Goal: Navigation & Orientation: Find specific page/section

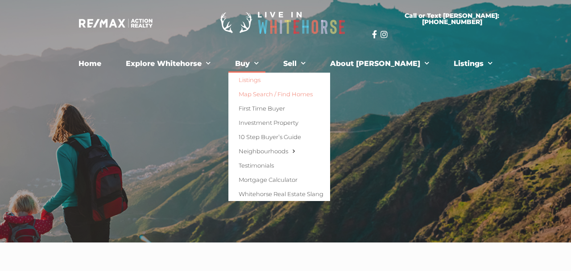
click at [279, 93] on link "Map Search / Find Homes" at bounding box center [279, 94] width 102 height 14
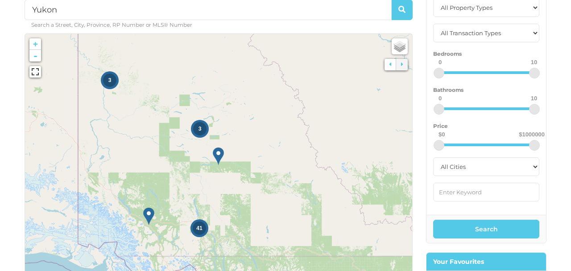
scroll to position [129, 0]
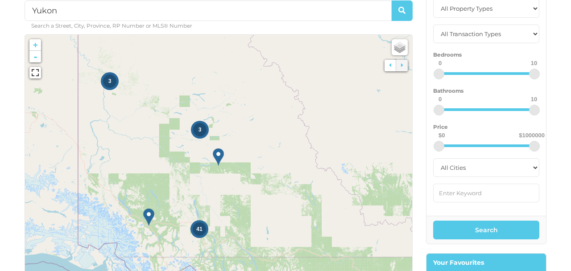
click at [110, 79] on span "3" at bounding box center [109, 81] width 3 height 6
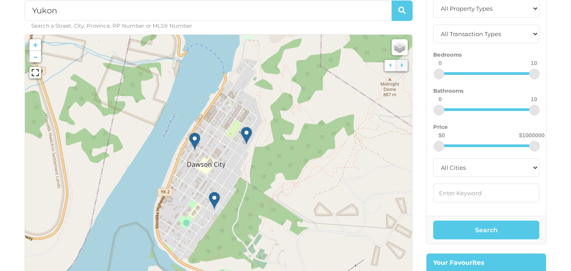
click at [246, 135] on img at bounding box center [246, 136] width 11 height 18
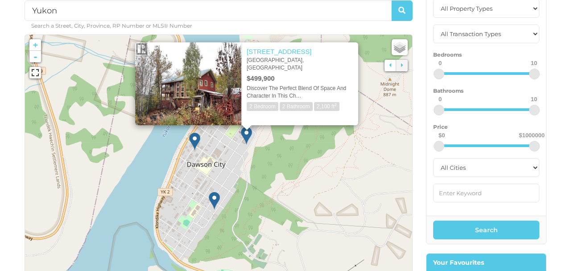
click at [195, 138] on img at bounding box center [194, 142] width 11 height 18
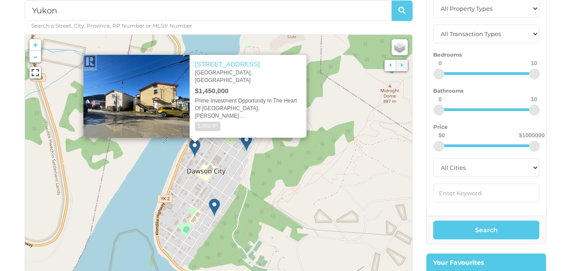
click at [215, 203] on img at bounding box center [214, 208] width 11 height 18
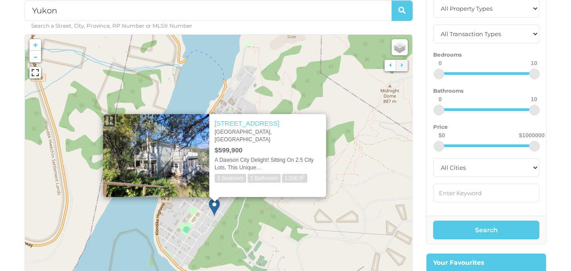
click at [4, 121] on div "Yukon Search a Street, City, Province, RP Number or MLS® Number No Properties F…" at bounding box center [285, 128] width 571 height 514
click at [194, 94] on icon at bounding box center [218, 168] width 605 height 417
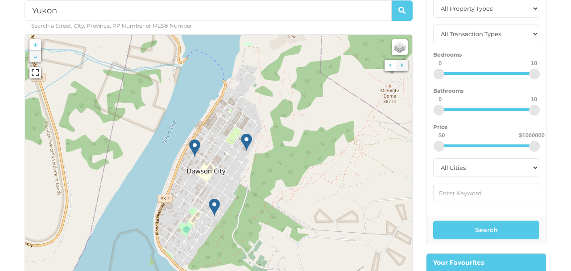
click at [34, 57] on link "-" at bounding box center [35, 57] width 12 height 12
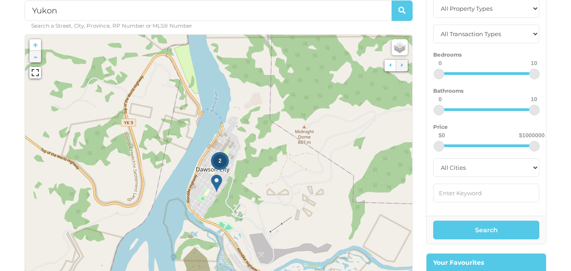
click at [34, 57] on link "-" at bounding box center [35, 57] width 12 height 12
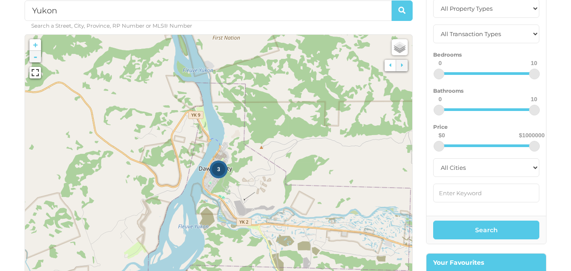
click at [34, 57] on link "-" at bounding box center [35, 57] width 12 height 12
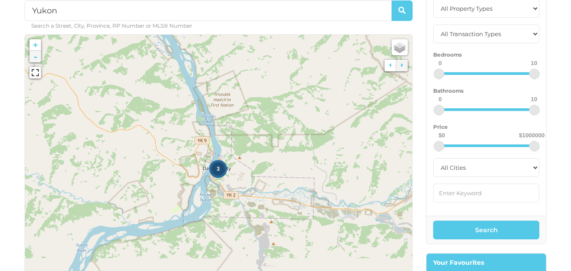
click at [34, 57] on link "-" at bounding box center [35, 57] width 12 height 12
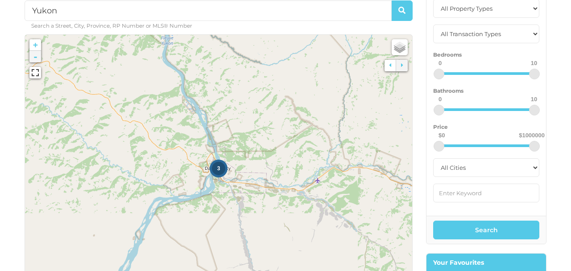
click at [34, 57] on link "-" at bounding box center [35, 57] width 12 height 12
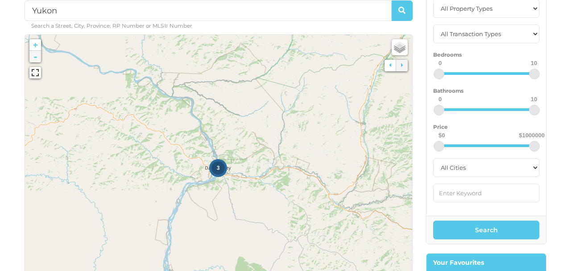
click at [34, 57] on link "-" at bounding box center [35, 57] width 12 height 12
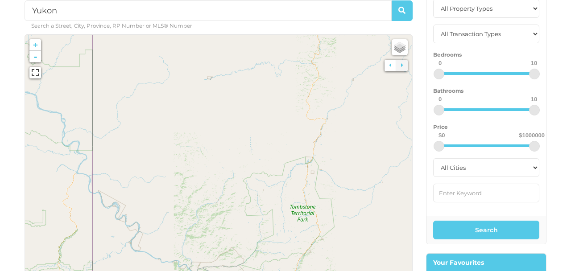
drag, startPoint x: 263, startPoint y: 167, endPoint x: 265, endPoint y: 310, distance: 142.8
click at [265, 271] on html "Skip to content Call or text [PERSON_NAME]: [PHONE_NUMBER] Home Explore [GEOGRA…" at bounding box center [285, 232] width 571 height 722
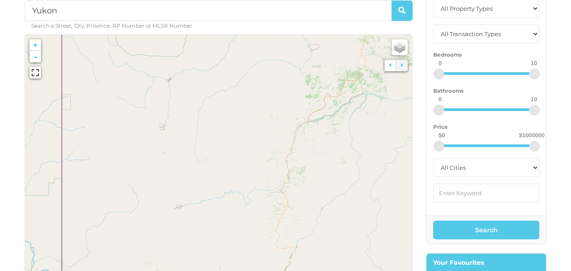
drag, startPoint x: 273, startPoint y: 119, endPoint x: 242, endPoint y: 250, distance: 134.8
click at [37, 59] on link "-" at bounding box center [35, 57] width 12 height 12
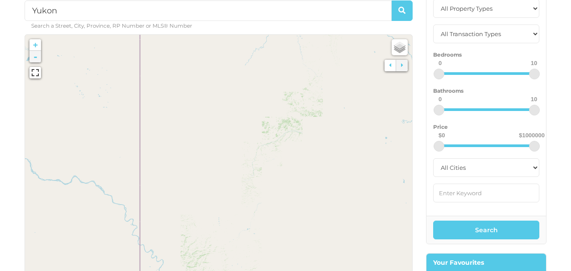
click at [37, 59] on link "-" at bounding box center [35, 57] width 12 height 12
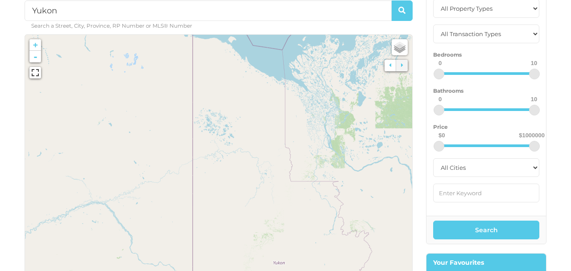
drag, startPoint x: 230, startPoint y: 81, endPoint x: 244, endPoint y: 172, distance: 92.4
click at [244, 172] on icon at bounding box center [232, 258] width 605 height 417
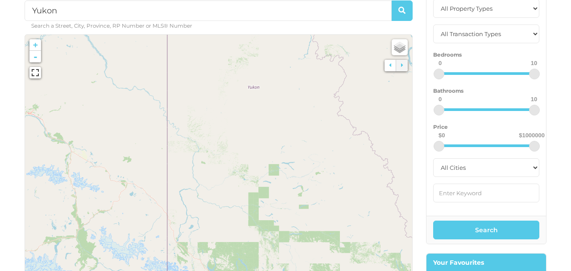
drag, startPoint x: 244, startPoint y: 172, endPoint x: 218, endPoint y: -4, distance: 178.5
click at [218, 0] on html "Skip to content Call or text [PERSON_NAME]: [PHONE_NUMBER] Home Explore [GEOGRA…" at bounding box center [285, 232] width 571 height 722
click at [288, 196] on span "3" at bounding box center [289, 198] width 3 height 6
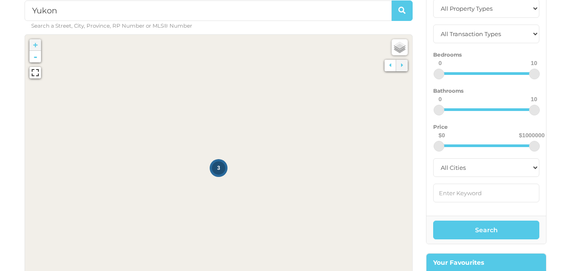
click at [215, 170] on div "3" at bounding box center [218, 168] width 13 height 13
click at [217, 184] on icon at bounding box center [218, 168] width 605 height 417
click at [37, 44] on link "+" at bounding box center [35, 45] width 12 height 12
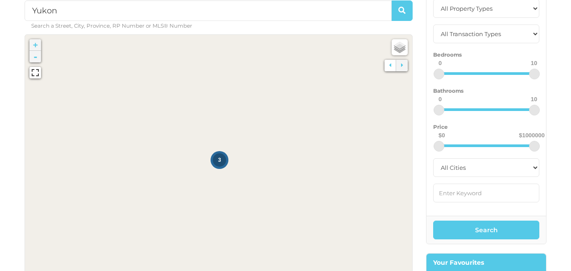
click at [35, 59] on link "-" at bounding box center [35, 57] width 12 height 12
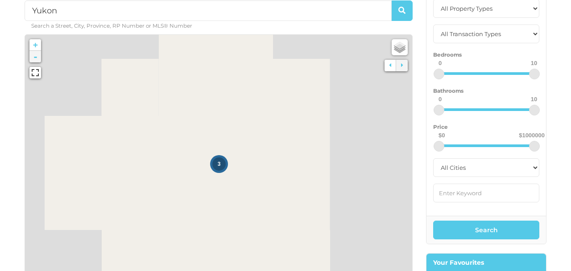
click at [35, 59] on link "-" at bounding box center [35, 57] width 12 height 12
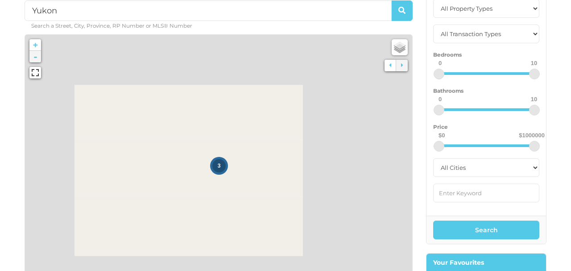
click at [35, 59] on link "-" at bounding box center [35, 57] width 12 height 12
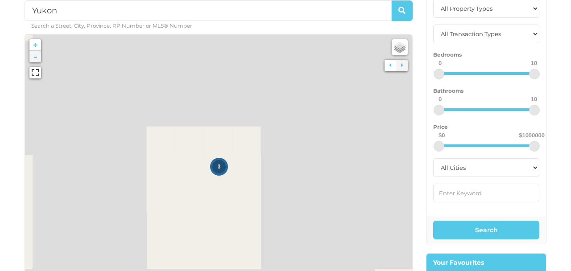
click at [35, 59] on link "-" at bounding box center [35, 57] width 12 height 12
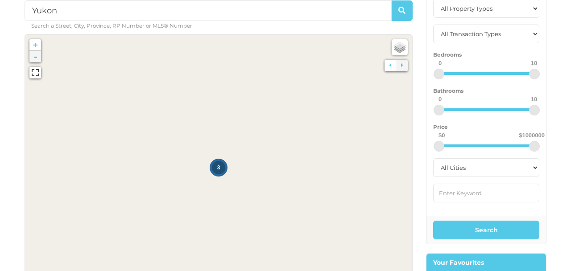
click at [35, 59] on link "-" at bounding box center [35, 57] width 12 height 12
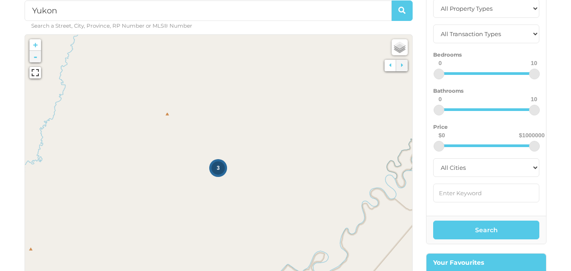
click at [35, 59] on link "-" at bounding box center [35, 57] width 12 height 12
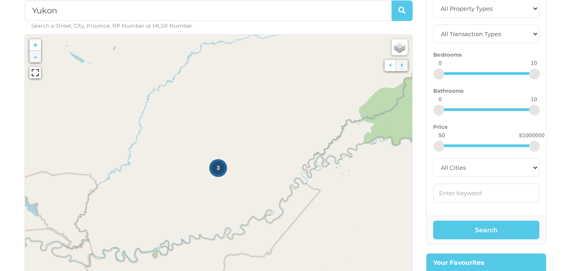
click at [35, 59] on link "-" at bounding box center [35, 57] width 12 height 12
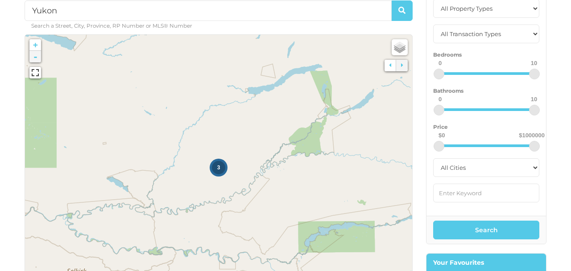
click at [35, 59] on link "-" at bounding box center [35, 57] width 12 height 12
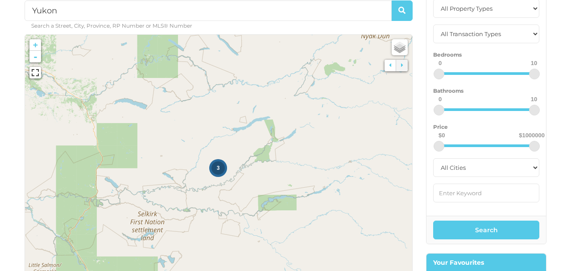
click at [219, 171] on div "3" at bounding box center [217, 168] width 13 height 13
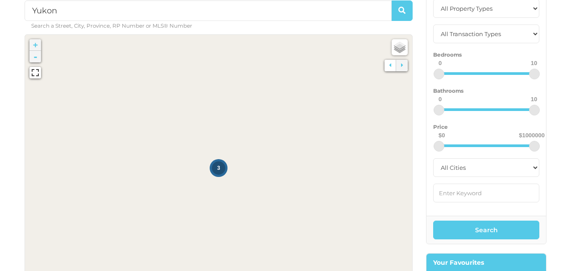
click at [34, 57] on link "-" at bounding box center [35, 57] width 12 height 12
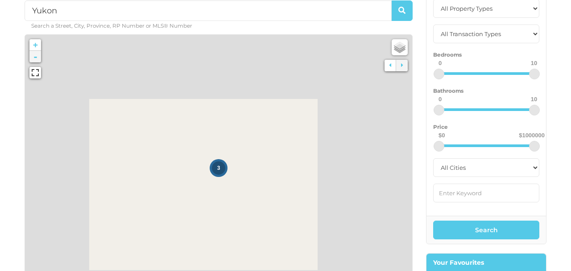
click at [34, 57] on link "-" at bounding box center [35, 57] width 12 height 12
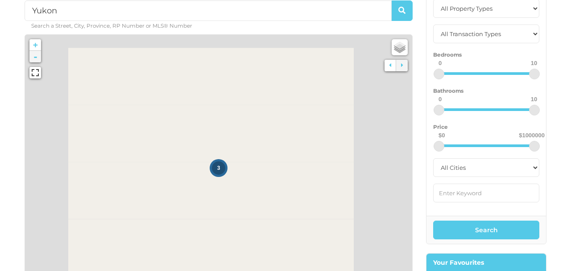
click at [34, 57] on link "-" at bounding box center [35, 57] width 12 height 12
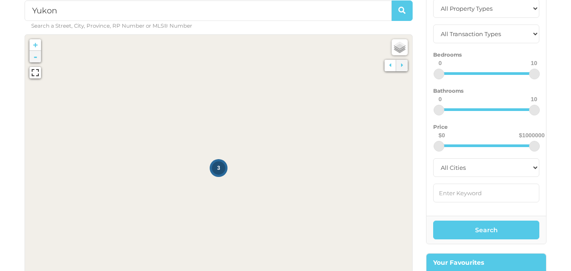
click at [34, 57] on link "-" at bounding box center [35, 57] width 12 height 12
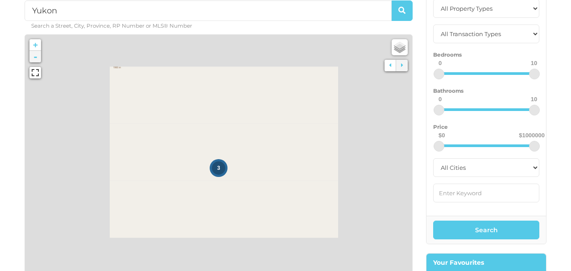
click at [34, 57] on link "-" at bounding box center [35, 57] width 12 height 12
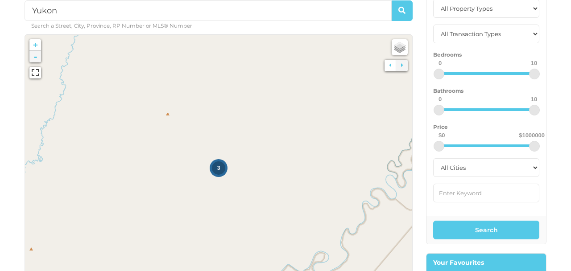
click at [34, 57] on link "-" at bounding box center [35, 57] width 12 height 12
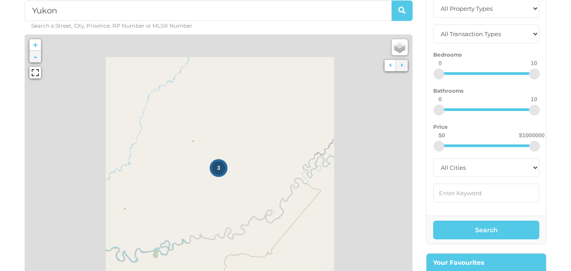
click at [34, 57] on link "-" at bounding box center [35, 57] width 12 height 12
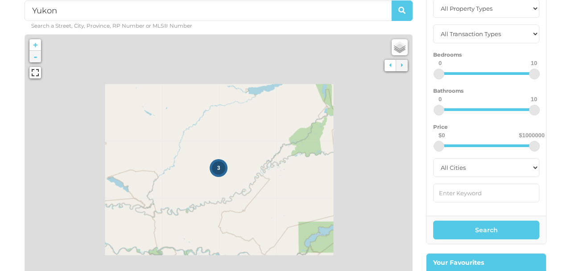
click at [34, 57] on link "-" at bounding box center [35, 57] width 12 height 12
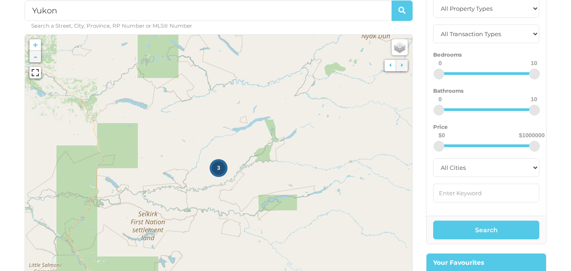
click at [34, 57] on link "-" at bounding box center [35, 57] width 12 height 12
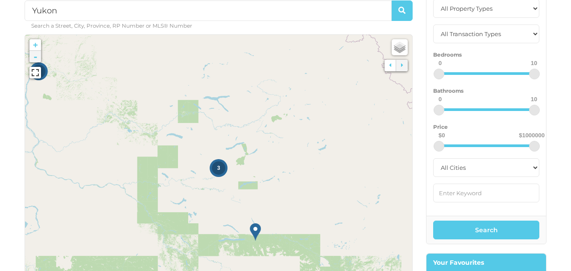
click at [34, 57] on link "-" at bounding box center [35, 57] width 12 height 12
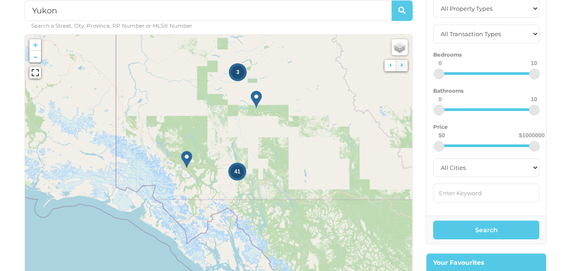
drag, startPoint x: 156, startPoint y: 172, endPoint x: 174, endPoint y: 76, distance: 98.2
click at [174, 76] on icon at bounding box center [237, 72] width 605 height 417
click at [255, 102] on img at bounding box center [256, 100] width 11 height 18
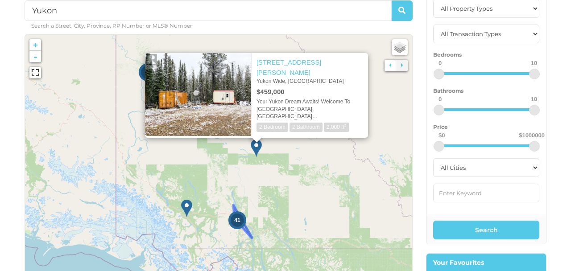
click at [237, 224] on div "41" at bounding box center [237, 220] width 13 height 13
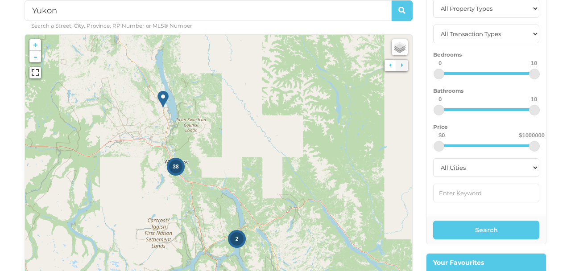
click at [236, 241] on span "2" at bounding box center [237, 239] width 3 height 6
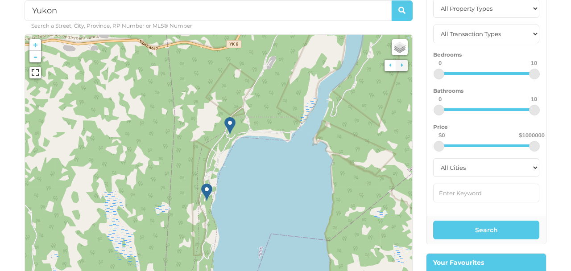
click at [207, 194] on img at bounding box center [206, 192] width 11 height 18
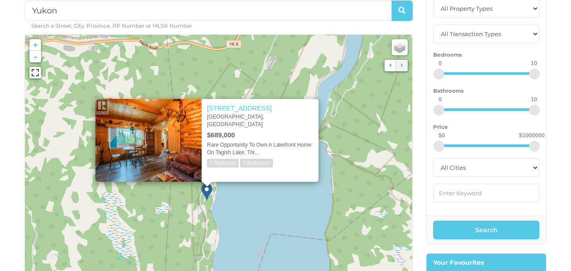
click at [298, 196] on icon at bounding box center [218, 168] width 605 height 417
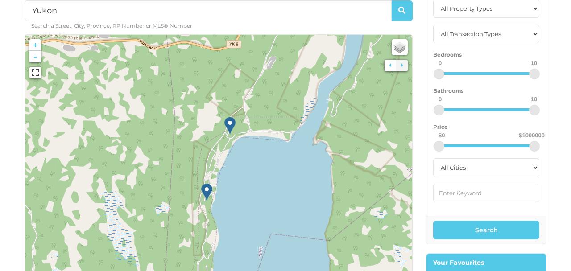
click at [230, 128] on img at bounding box center [229, 126] width 11 height 18
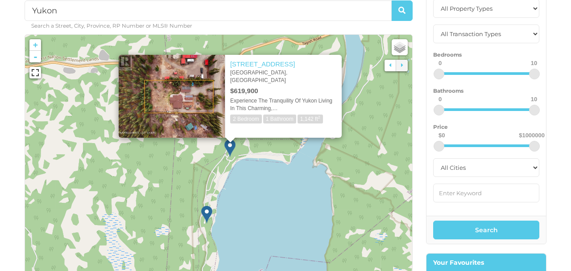
click at [257, 197] on icon at bounding box center [218, 168] width 605 height 417
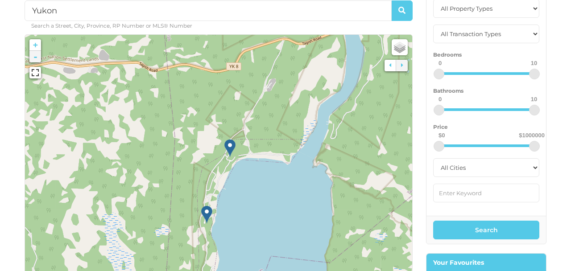
click at [34, 57] on link "-" at bounding box center [35, 57] width 12 height 12
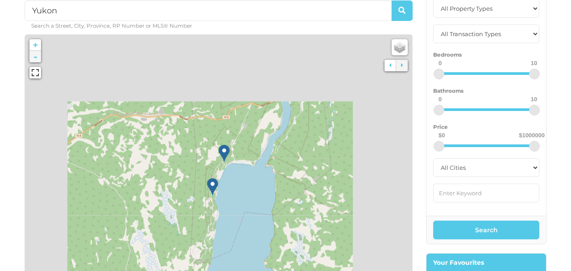
click at [34, 57] on link "-" at bounding box center [35, 57] width 12 height 12
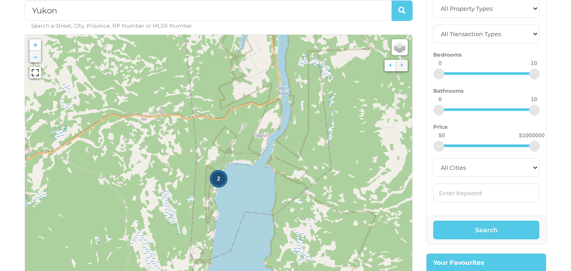
click at [34, 57] on link "-" at bounding box center [35, 57] width 12 height 12
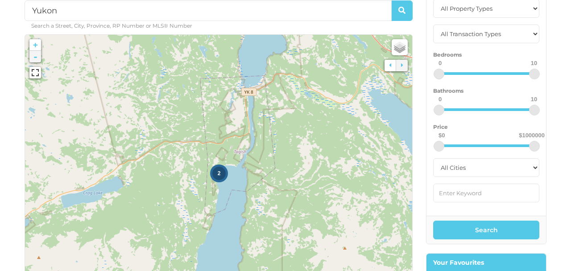
click at [34, 57] on link "-" at bounding box center [35, 57] width 12 height 12
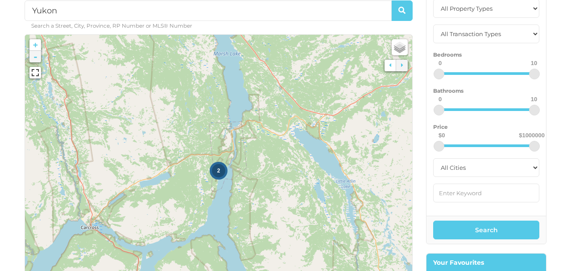
click at [34, 57] on link "-" at bounding box center [35, 57] width 12 height 12
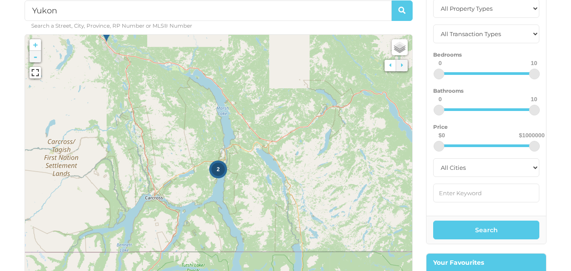
click at [34, 57] on link "-" at bounding box center [35, 57] width 12 height 12
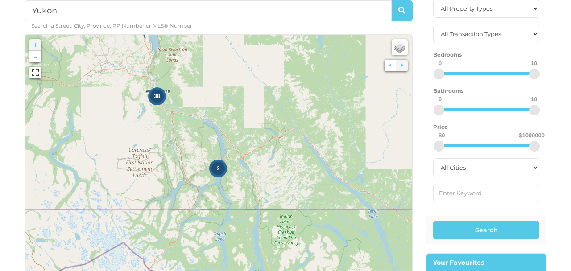
click at [35, 45] on link "+" at bounding box center [35, 45] width 12 height 12
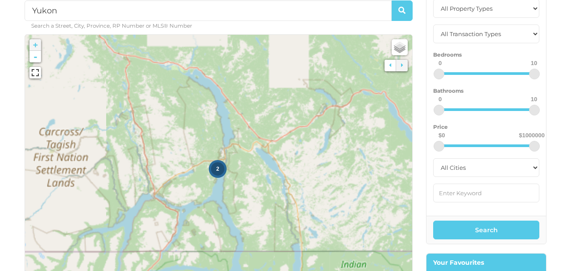
click at [35, 45] on link "+" at bounding box center [35, 45] width 12 height 12
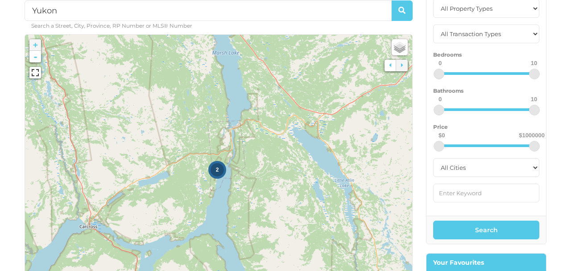
click at [35, 45] on link "+" at bounding box center [35, 45] width 12 height 12
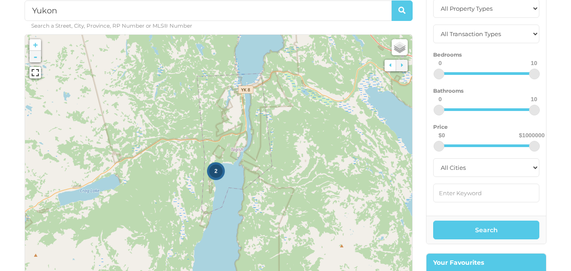
click at [35, 56] on link "-" at bounding box center [35, 57] width 12 height 12
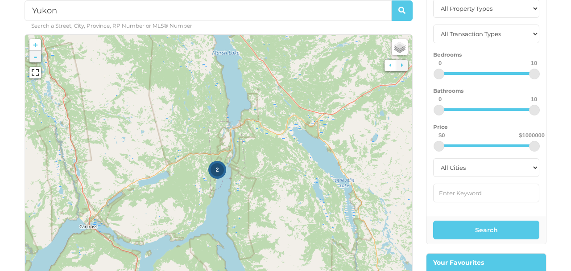
click at [35, 56] on link "-" at bounding box center [35, 57] width 12 height 12
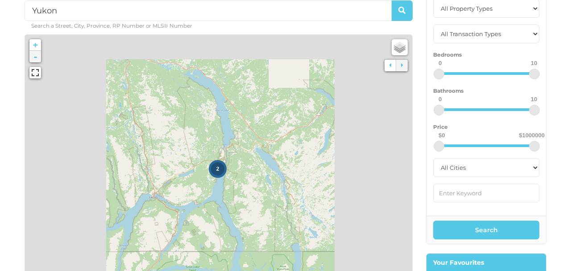
click at [35, 56] on link "-" at bounding box center [35, 57] width 12 height 12
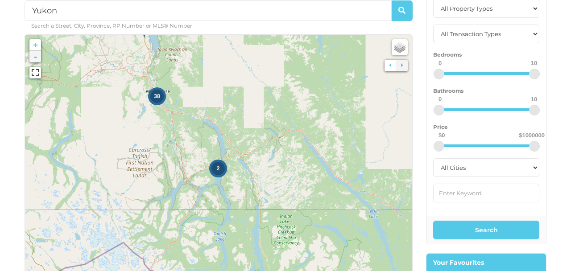
click at [35, 56] on link "-" at bounding box center [35, 57] width 12 height 12
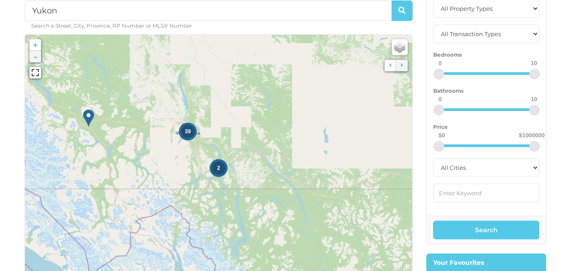
click at [35, 56] on link "-" at bounding box center [35, 57] width 12 height 12
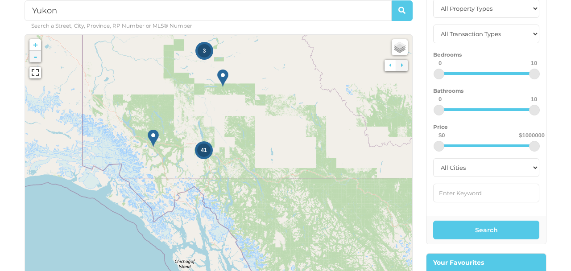
click at [37, 58] on link "-" at bounding box center [35, 57] width 12 height 12
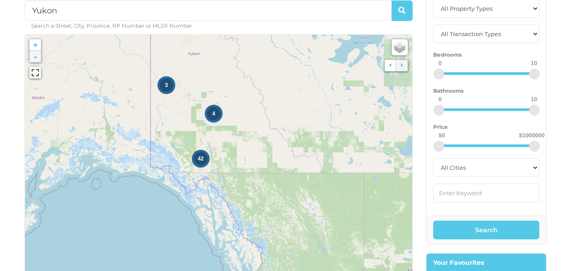
click at [35, 57] on link "-" at bounding box center [35, 57] width 12 height 12
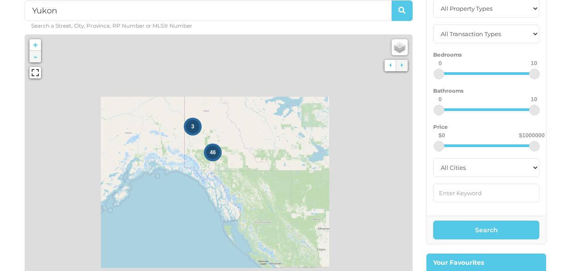
click at [35, 57] on link "-" at bounding box center [35, 57] width 12 height 12
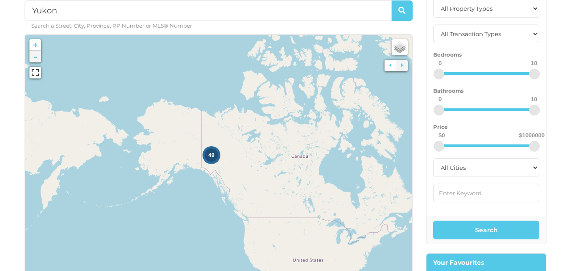
click at [35, 57] on link "-" at bounding box center [35, 57] width 12 height 12
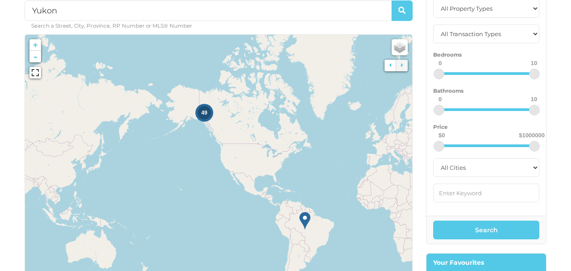
drag, startPoint x: 105, startPoint y: 136, endPoint x: 94, endPoint y: 87, distance: 50.7
click at [94, 87] on icon at bounding box center [207, 119] width 605 height 417
